Goal: Navigation & Orientation: Find specific page/section

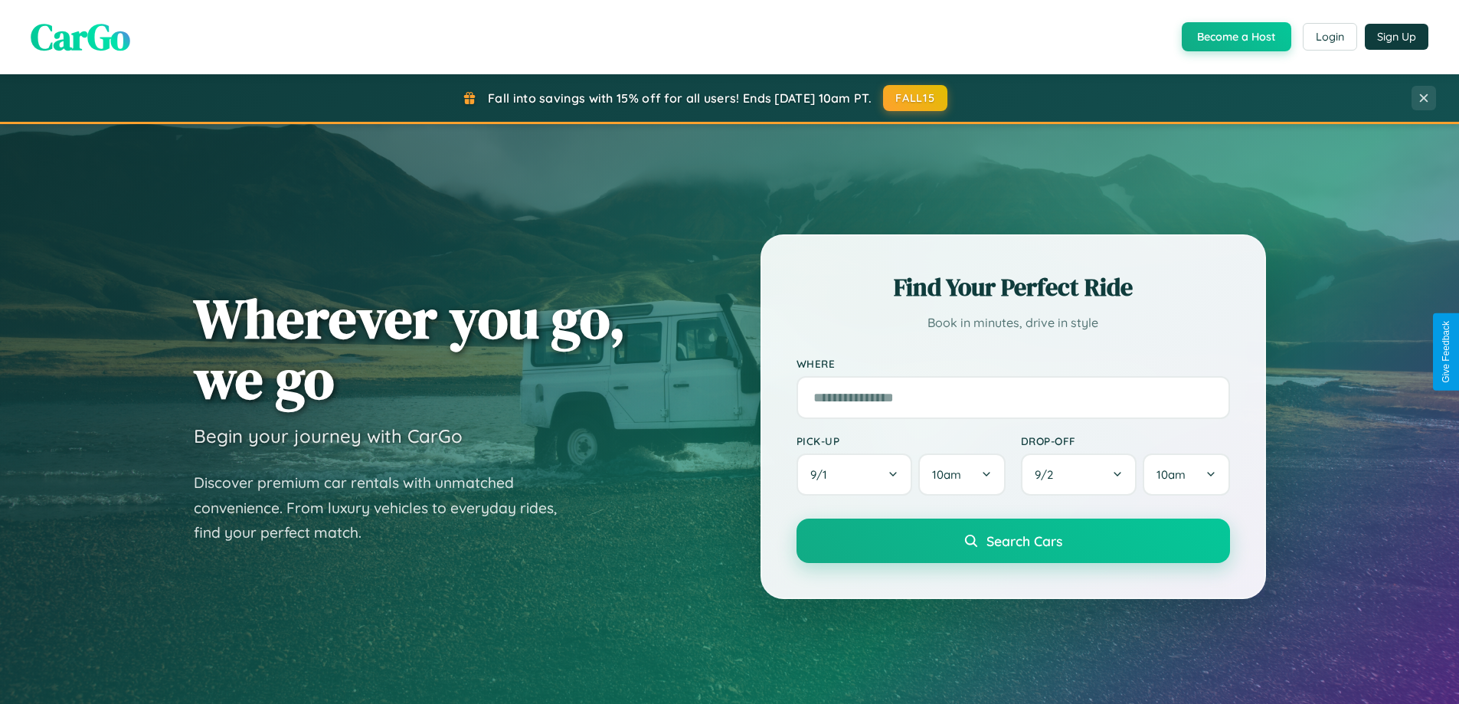
scroll to position [660, 0]
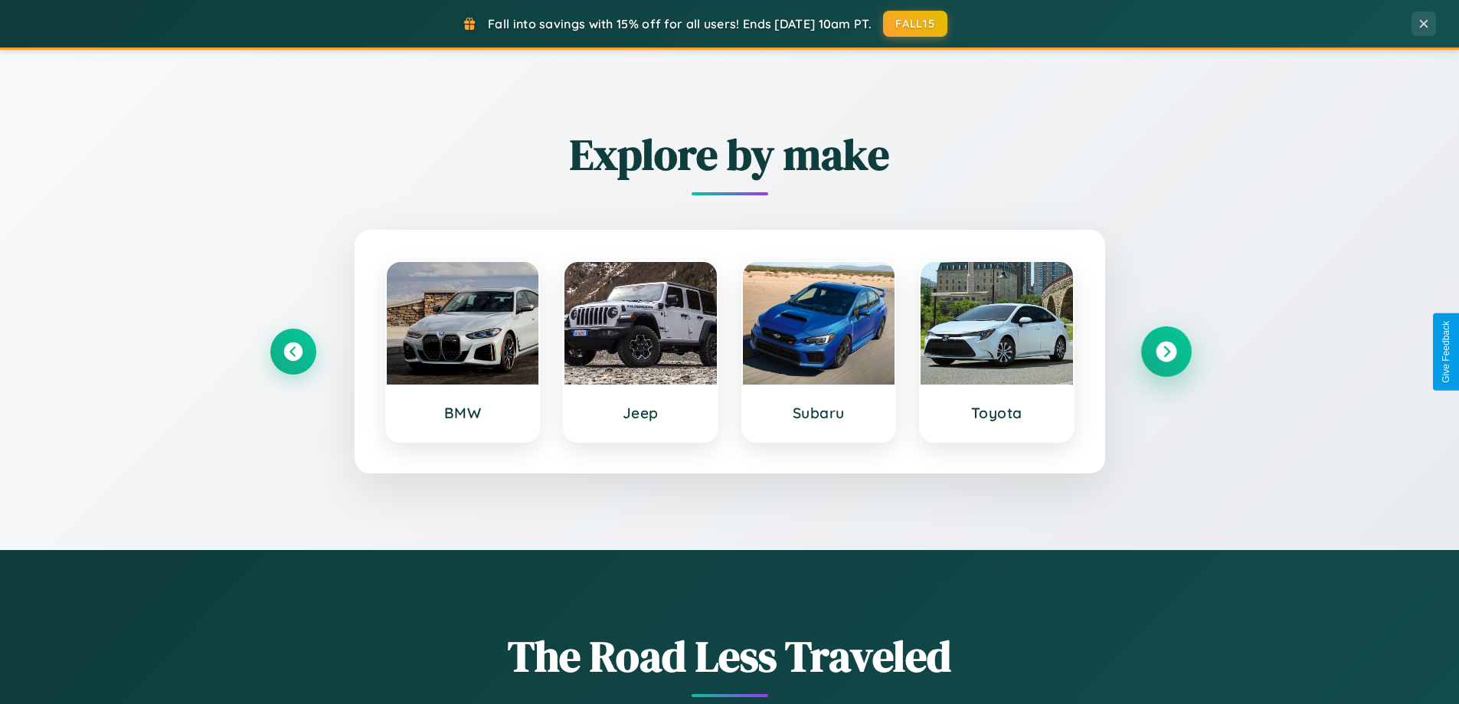
click at [1166, 352] on icon at bounding box center [1166, 352] width 21 height 21
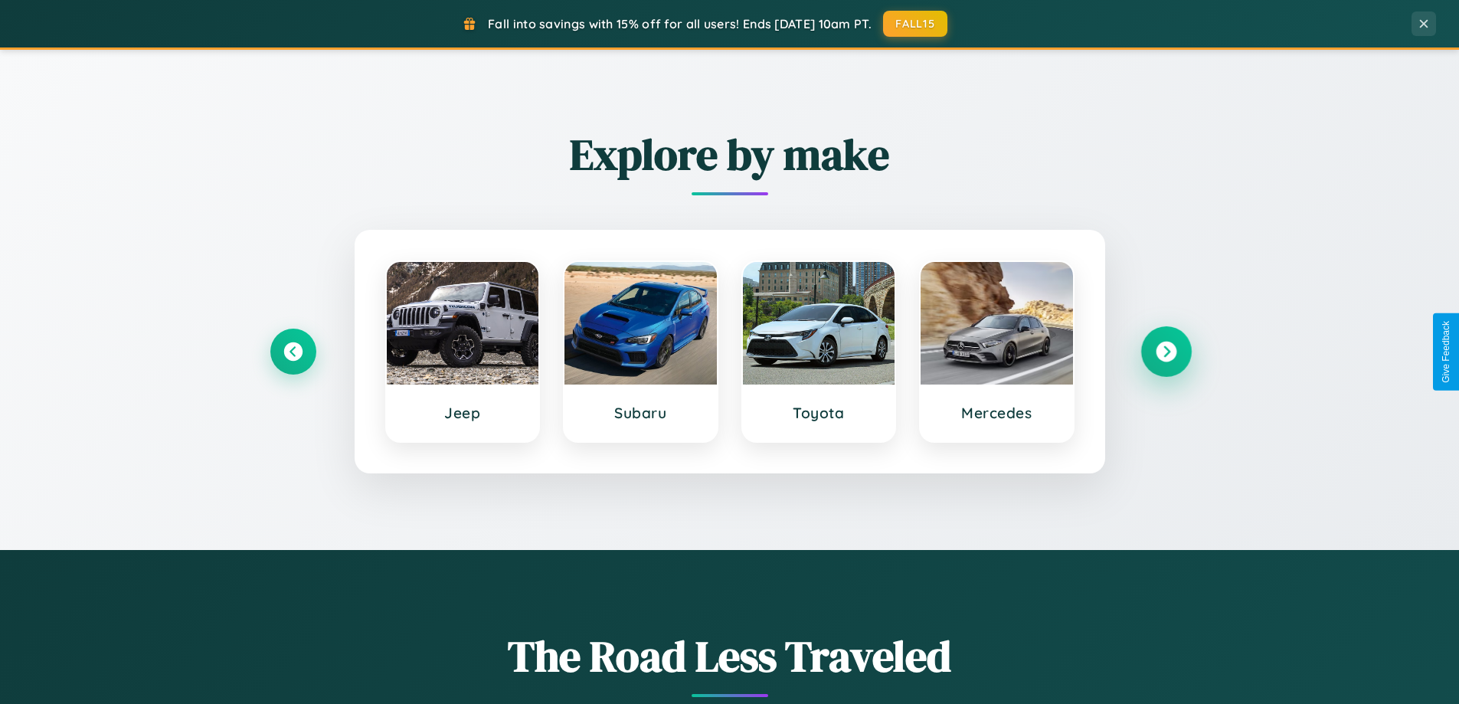
click at [1166, 352] on icon at bounding box center [1166, 352] width 21 height 21
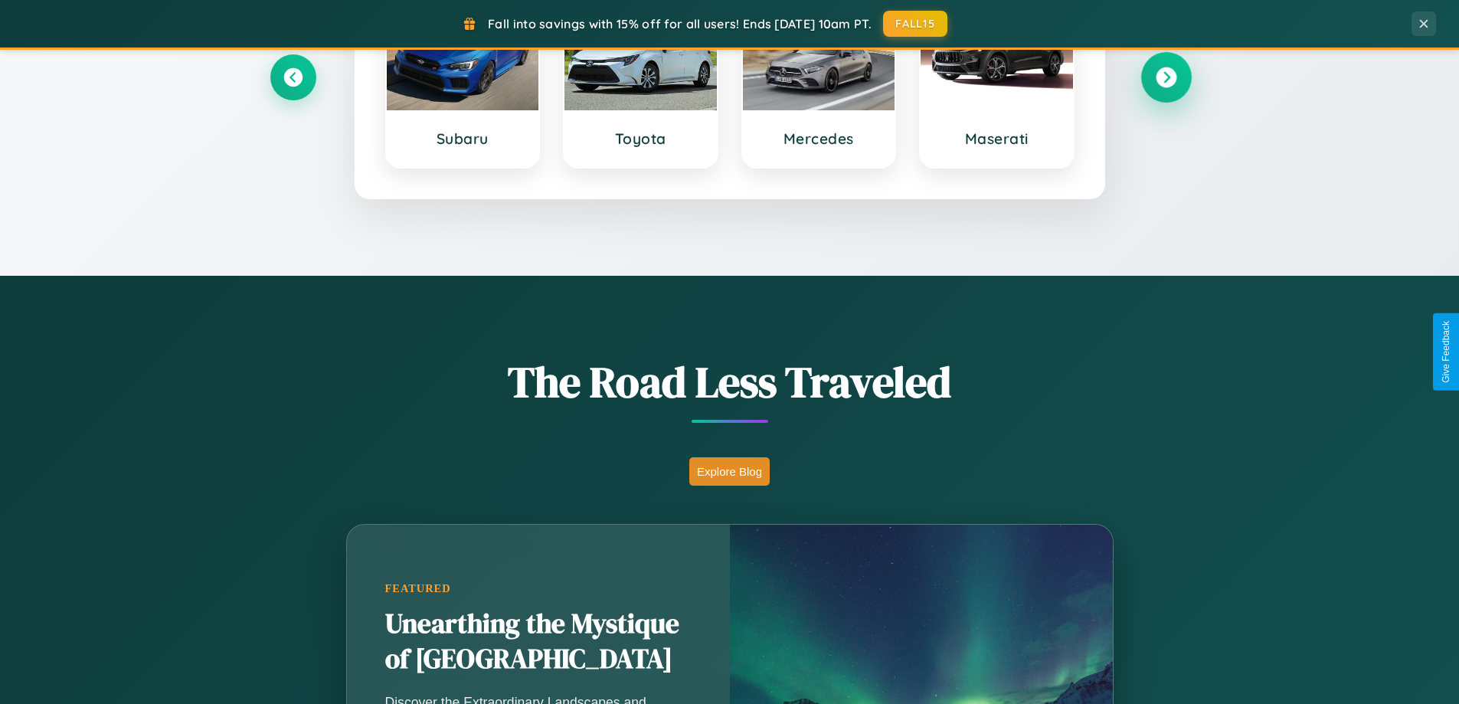
scroll to position [1054, 0]
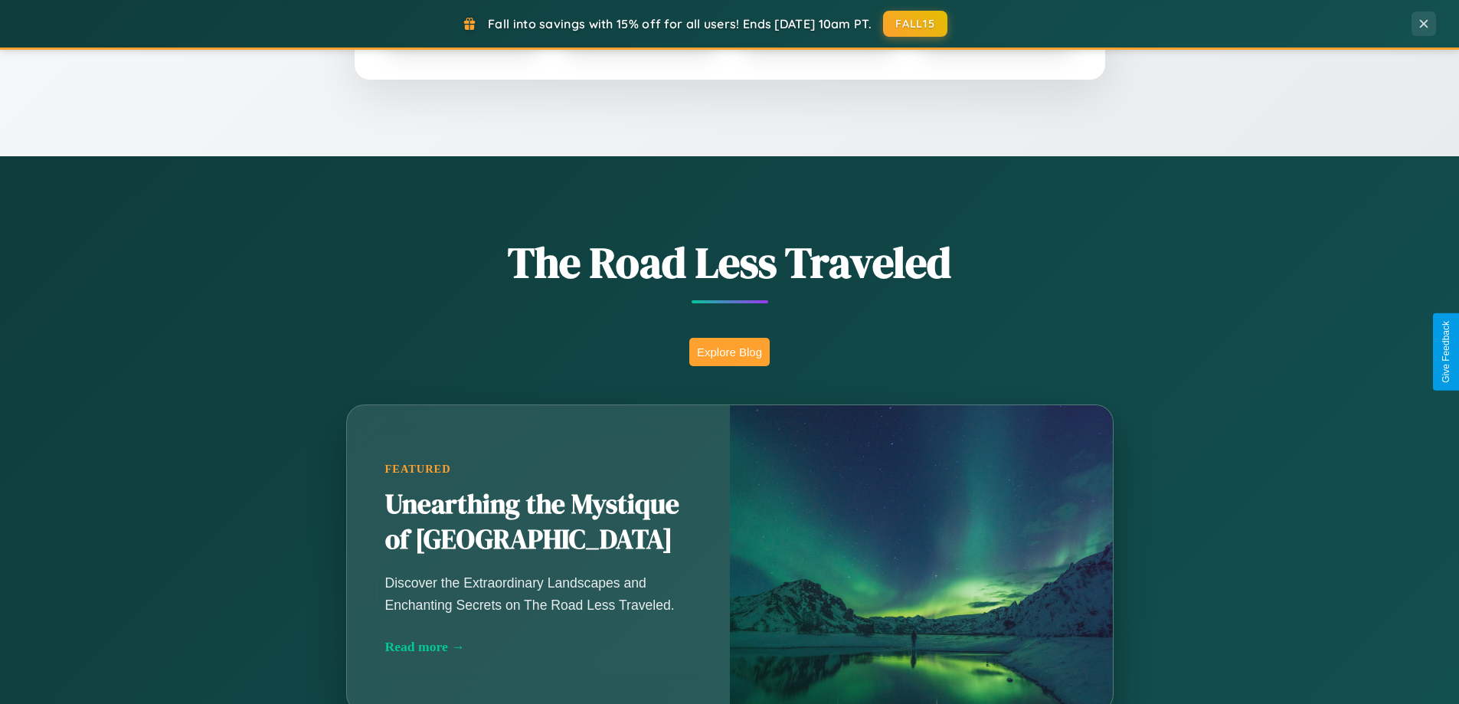
click at [729, 352] on button "Explore Blog" at bounding box center [729, 352] width 80 height 28
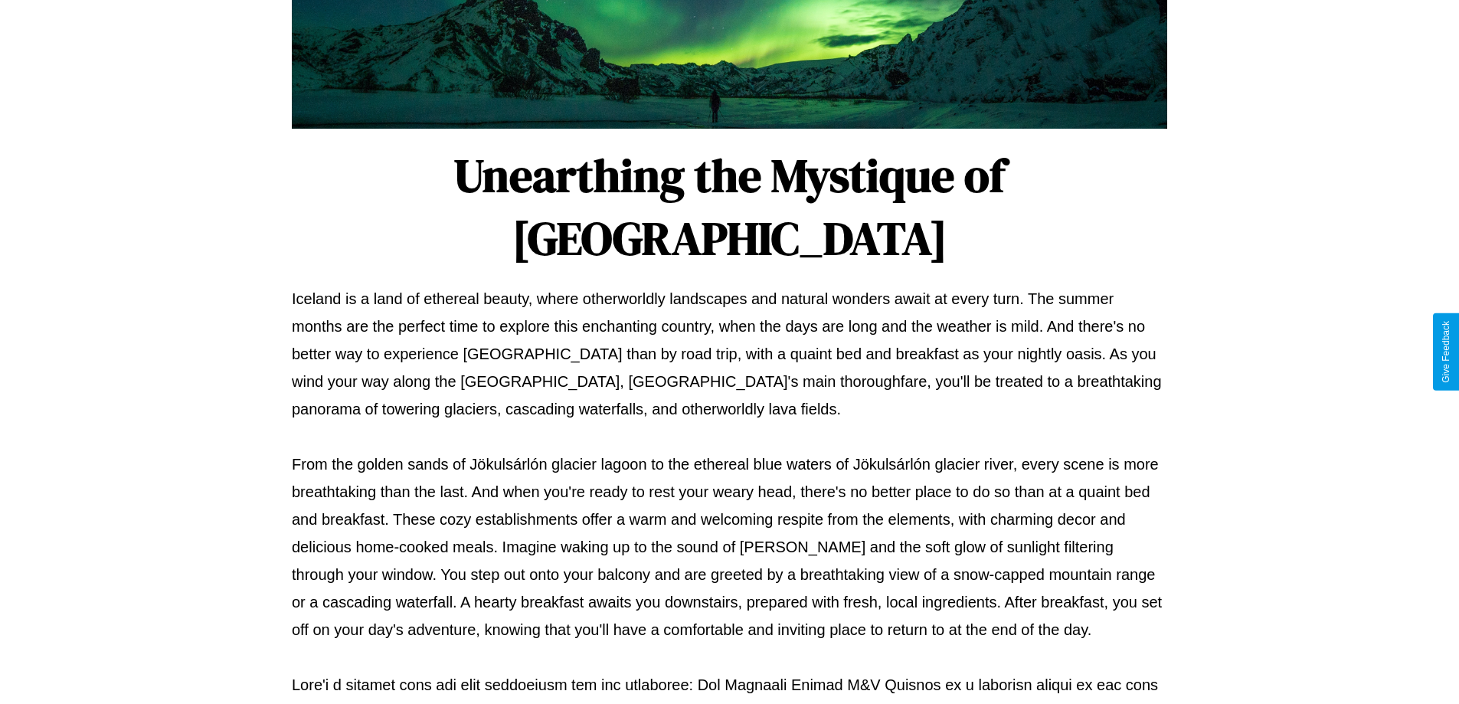
scroll to position [496, 0]
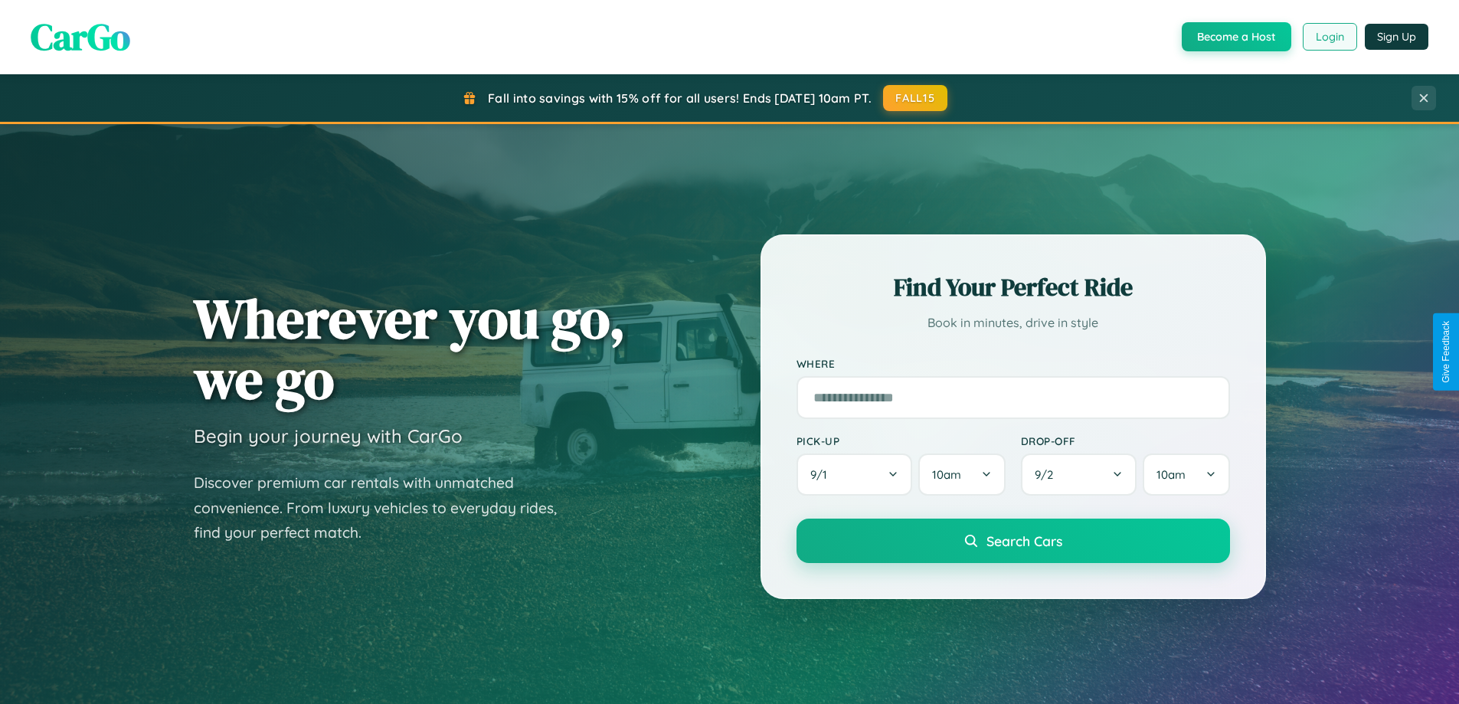
click at [1329, 37] on button "Login" at bounding box center [1330, 37] width 54 height 28
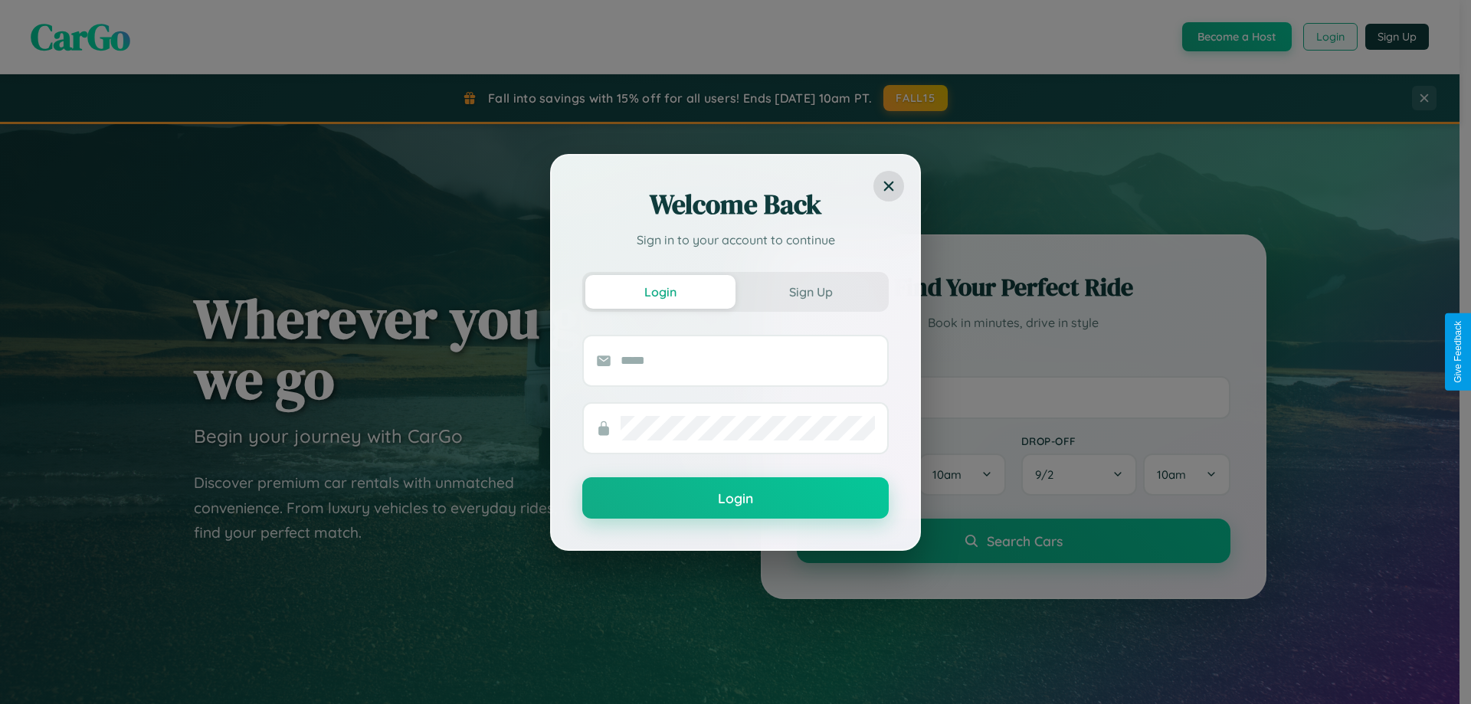
scroll to position [660, 0]
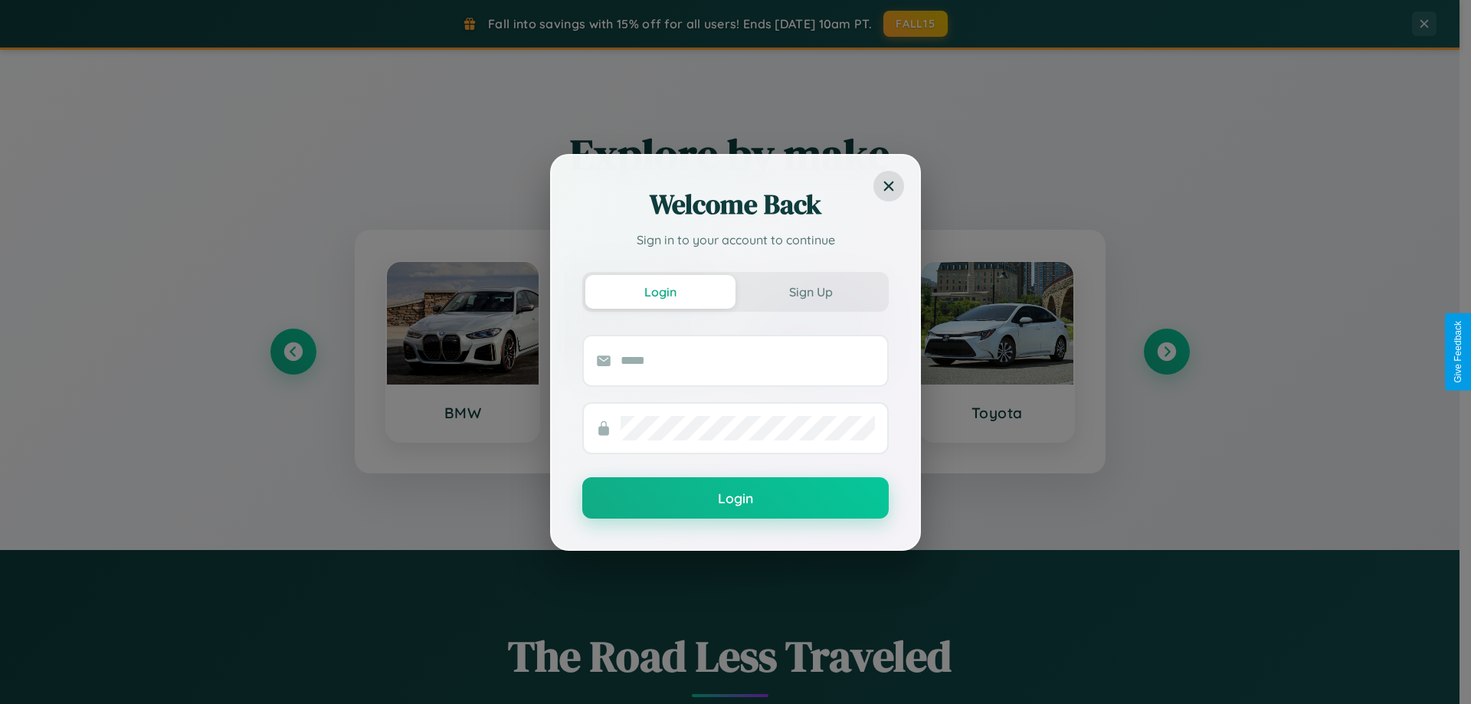
click at [462, 352] on div "Welcome Back Sign in to your account to continue Login Sign Up Login" at bounding box center [735, 352] width 1471 height 704
